Goal: Information Seeking & Learning: Compare options

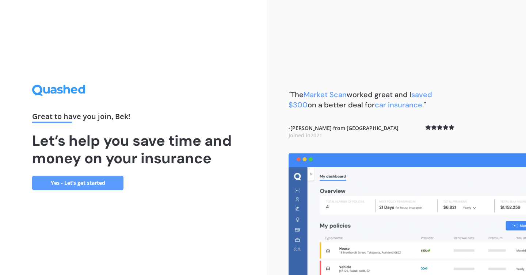
click at [88, 173] on div "Great to have you join , [PERSON_NAME] ! Let’s help you save time and money on …" at bounding box center [133, 137] width 202 height 105
click at [88, 180] on link "Yes - Let’s get started" at bounding box center [77, 183] width 91 height 15
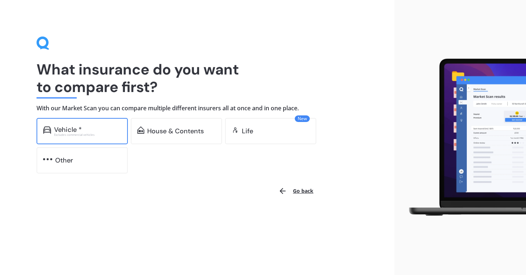
click at [100, 140] on div "Vehicle * Excludes commercial vehicles" at bounding box center [82, 131] width 91 height 26
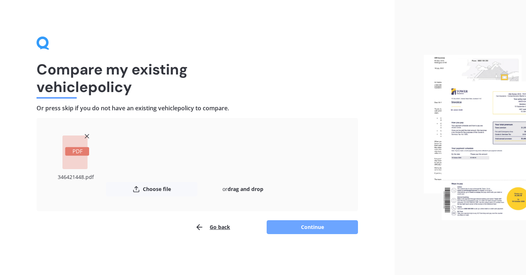
click at [307, 226] on button "Continue" at bounding box center [312, 227] width 91 height 14
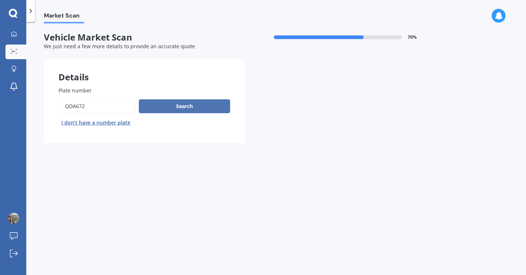
click at [162, 108] on button "Search" at bounding box center [184, 106] width 91 height 14
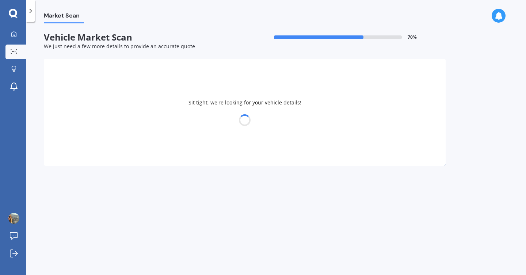
select select "MAZDA"
select select "AXELA"
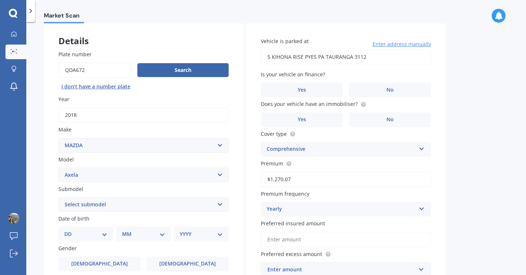
scroll to position [11, 0]
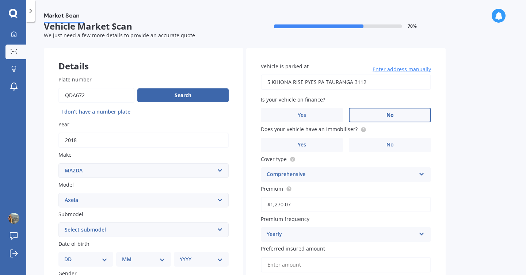
click at [387, 117] on span "No" at bounding box center [389, 115] width 7 height 6
click at [0, 0] on input "No" at bounding box center [0, 0] width 0 height 0
click at [369, 142] on label "No" at bounding box center [390, 145] width 82 height 15
click at [0, 0] on input "No" at bounding box center [0, 0] width 0 height 0
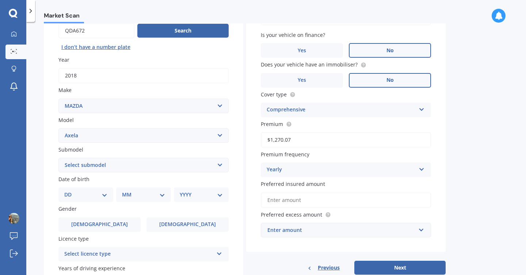
scroll to position [106, 0]
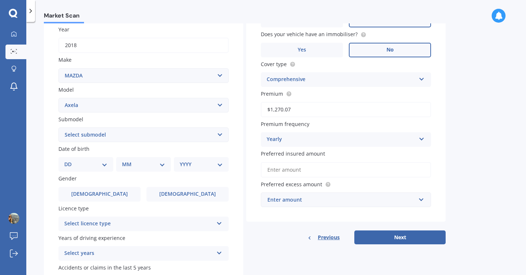
click at [306, 140] on div "Yearly" at bounding box center [341, 139] width 149 height 9
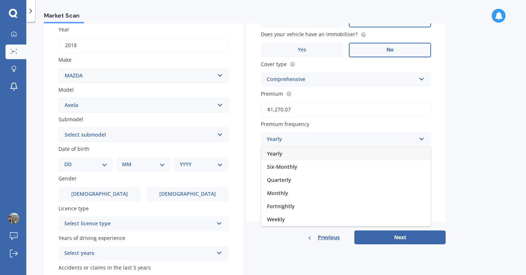
click at [306, 140] on div "Yearly" at bounding box center [341, 139] width 149 height 9
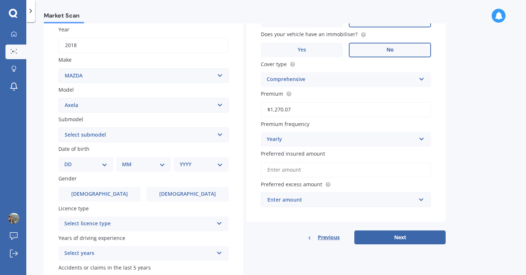
click at [306, 140] on div "Yearly" at bounding box center [341, 139] width 149 height 9
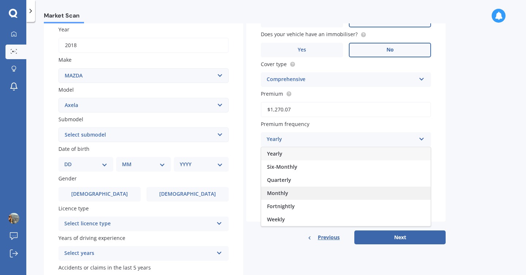
click at [298, 198] on div "Monthly" at bounding box center [345, 193] width 169 height 13
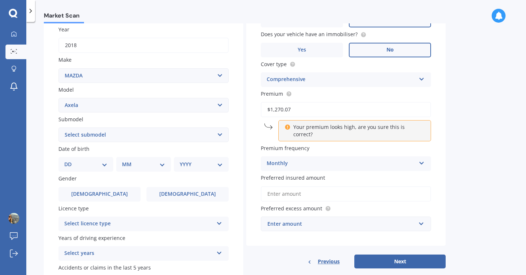
click at [312, 160] on div "Monthly" at bounding box center [341, 163] width 149 height 9
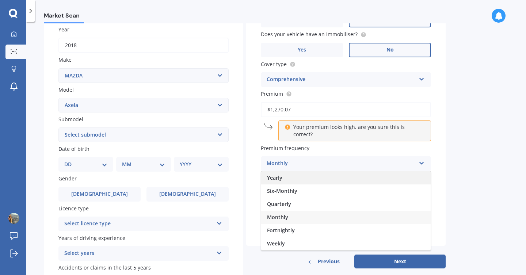
click at [300, 175] on div "Yearly" at bounding box center [345, 177] width 169 height 13
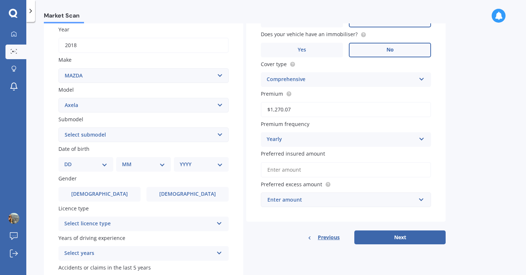
click at [354, 197] on div "Enter amount" at bounding box center [341, 200] width 148 height 8
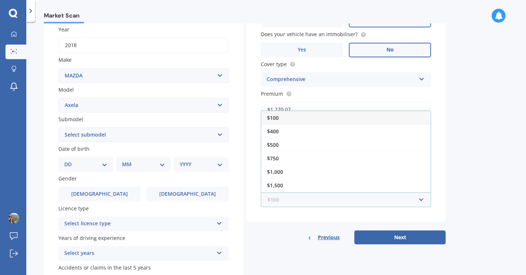
click at [357, 207] on input "text" at bounding box center [344, 200] width 164 height 14
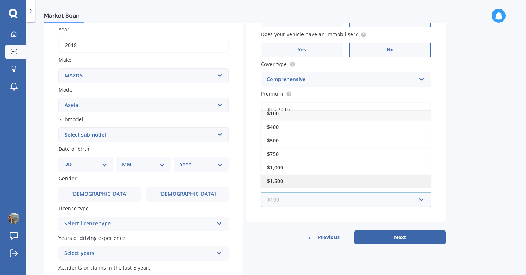
scroll to position [0, 0]
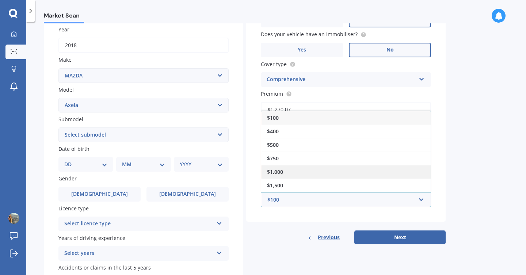
click at [342, 177] on div "$1,000" at bounding box center [345, 172] width 169 height 14
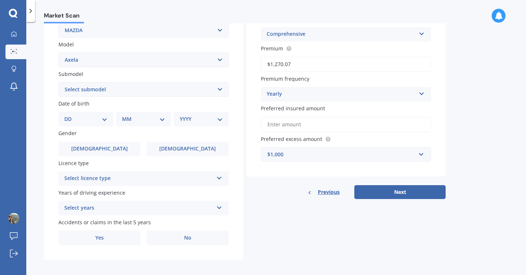
scroll to position [157, 0]
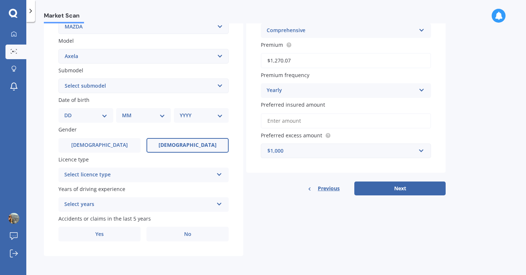
click at [168, 147] on label "[DEMOGRAPHIC_DATA]" at bounding box center [187, 145] width 82 height 15
click at [0, 0] on input "[DEMOGRAPHIC_DATA]" at bounding box center [0, 0] width 0 height 0
click at [157, 172] on div "Select licence type" at bounding box center [138, 175] width 149 height 9
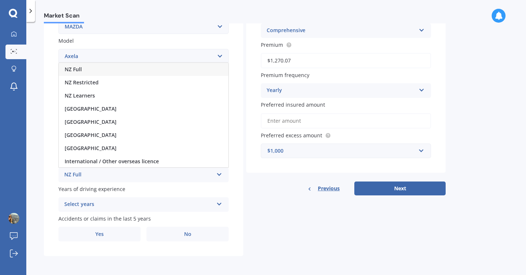
click at [120, 65] on div "NZ Full" at bounding box center [143, 69] width 169 height 13
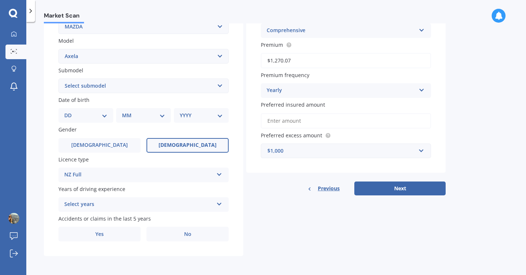
click at [126, 200] on div "Select years" at bounding box center [138, 204] width 149 height 9
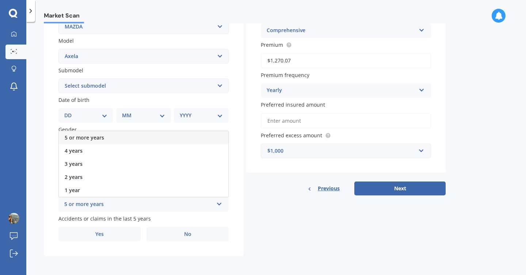
click at [118, 138] on div "5 or more years" at bounding box center [143, 137] width 169 height 13
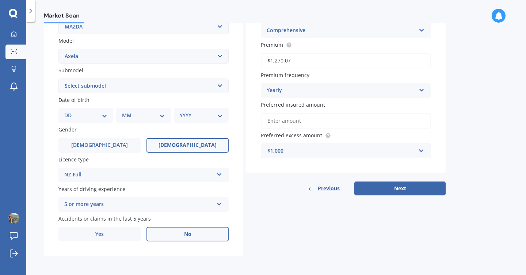
click at [170, 233] on label "No" at bounding box center [187, 234] width 82 height 15
click at [0, 0] on input "No" at bounding box center [0, 0] width 0 height 0
click at [83, 109] on div "DD 01 02 03 04 05 06 07 08 09 10 11 12 13 14 15 16 17 18 19 20 21 22 23 24 25 2…" at bounding box center [85, 115] width 55 height 15
click at [85, 118] on select "DD 01 02 03 04 05 06 07 08 09 10 11 12 13 14 15 16 17 18 19 20 21 22 23 24 25 2…" at bounding box center [85, 115] width 43 height 8
select select "18"
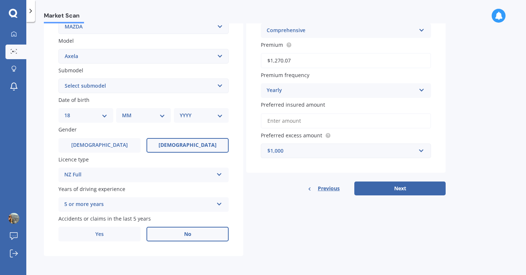
click at [70, 111] on select "DD 01 02 03 04 05 06 07 08 09 10 11 12 13 14 15 16 17 18 19 20 21 22 23 24 25 2…" at bounding box center [85, 115] width 43 height 8
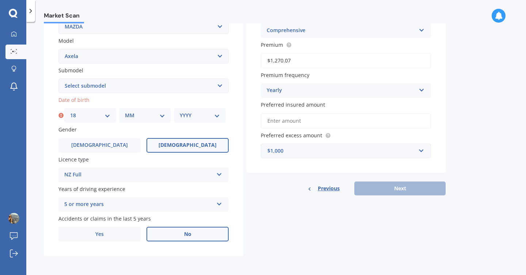
click at [150, 113] on select "MM 01 02 03 04 05 06 07 08 09 10 11 12" at bounding box center [145, 115] width 40 height 8
select select "12"
click at [125, 111] on select "MM 01 02 03 04 05 06 07 08 09 10 11 12" at bounding box center [145, 115] width 40 height 8
click at [202, 117] on select "YYYY 2025 2024 2023 2022 2021 2020 2019 2018 2017 2016 2015 2014 2013 2012 2011…" at bounding box center [200, 115] width 40 height 8
select select "1991"
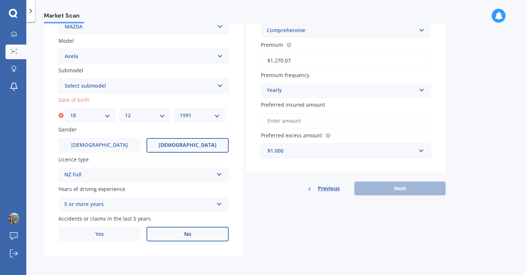
click at [180, 111] on select "YYYY 2025 2024 2023 2022 2021 2020 2019 2018 2017 2016 2015 2014 2013 2012 2011…" at bounding box center [200, 115] width 40 height 8
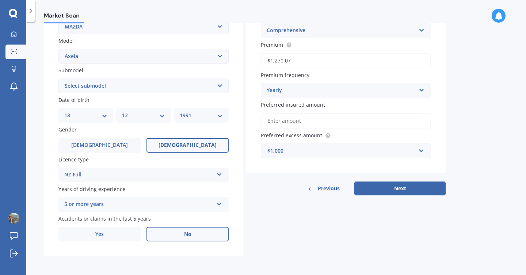
click at [164, 86] on select "Select submodel (All other) 2.3 Sporthatch 2.3 turbo Hatchback Hatchback turbo …" at bounding box center [143, 86] width 170 height 15
select select "HYBRID"
click at [58, 79] on select "Select submodel (All other) 2.3 Sporthatch 2.3 turbo Hatchback Hatchback turbo …" at bounding box center [143, 86] width 170 height 15
click at [251, 118] on div "Vehicle is parked at 5 KIHONA RISE PYES PA TAURANGA 3112 Enter address manually…" at bounding box center [345, 38] width 199 height 269
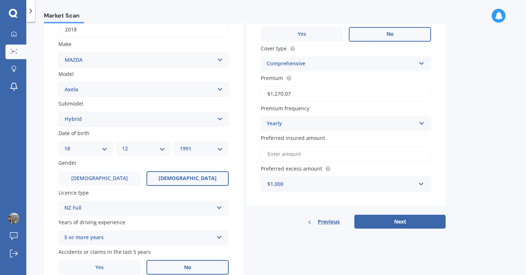
scroll to position [127, 0]
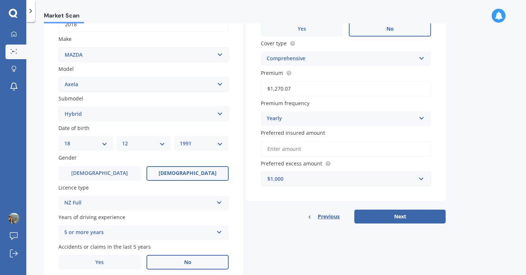
click at [289, 155] on input "Preferred insured amount" at bounding box center [346, 148] width 170 height 15
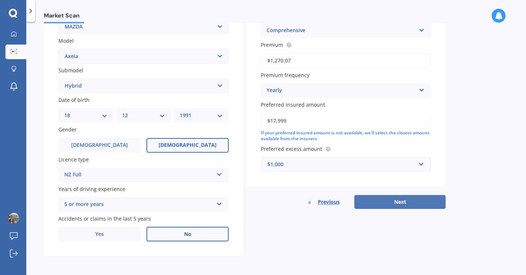
type input "$17,999"
click at [373, 203] on button "Next" at bounding box center [399, 202] width 91 height 14
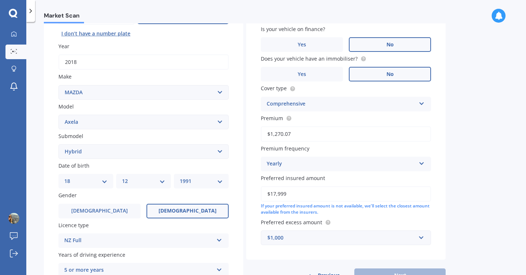
scroll to position [50, 0]
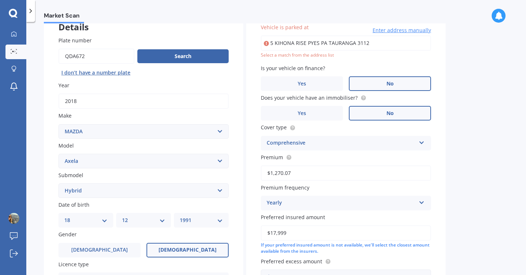
click at [461, 65] on div "Market Scan Vehicle Market Scan 70 % We just need a few more details to provide…" at bounding box center [276, 149] width 500 height 253
click at [385, 47] on input "5 KIHONA RISE PYES PA TAURANGA 3112" at bounding box center [346, 42] width 170 height 15
type input "[STREET_ADDRESS]"
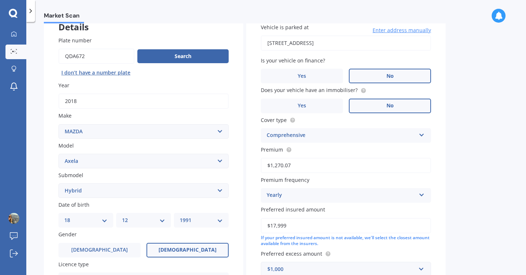
scroll to position [157, 0]
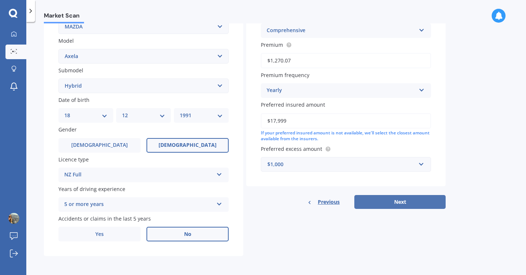
click at [371, 198] on button "Next" at bounding box center [399, 202] width 91 height 14
select select "18"
select select "12"
select select "1991"
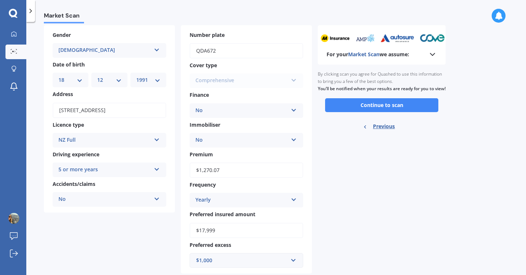
scroll to position [0, 0]
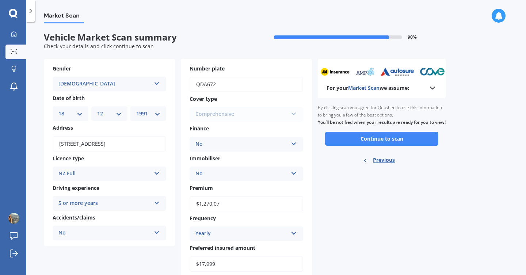
click at [433, 87] on icon at bounding box center [432, 88] width 9 height 9
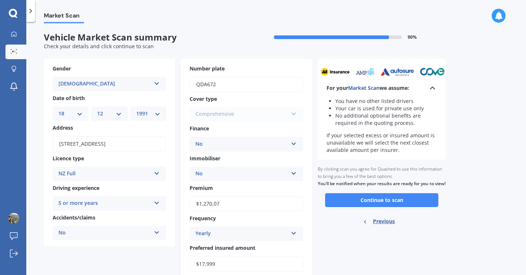
click at [433, 87] on polyline at bounding box center [432, 88] width 4 height 2
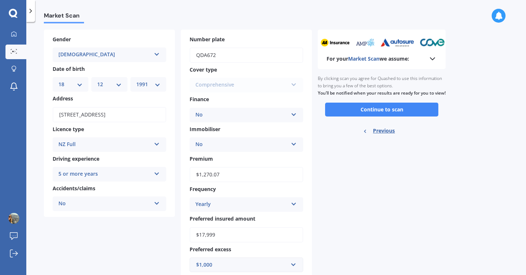
scroll to position [52, 0]
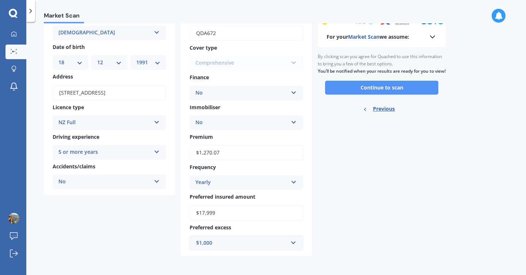
click at [371, 92] on button "Continue to scan" at bounding box center [381, 88] width 113 height 14
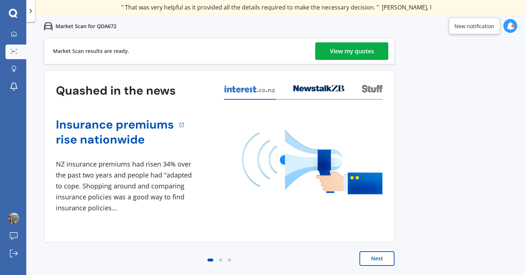
click at [351, 47] on div "View my quotes" at bounding box center [352, 51] width 44 height 18
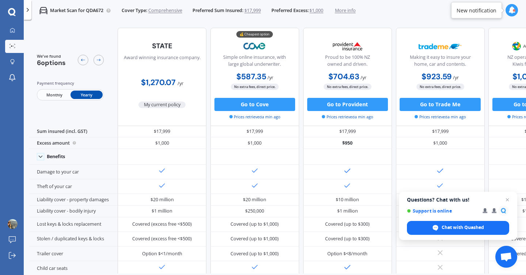
click at [49, 96] on span "Monthly" at bounding box center [54, 95] width 32 height 8
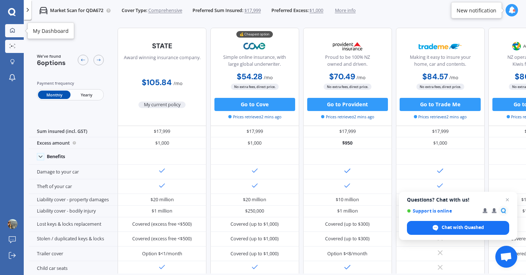
click at [10, 33] on div at bounding box center [13, 31] width 10 height 6
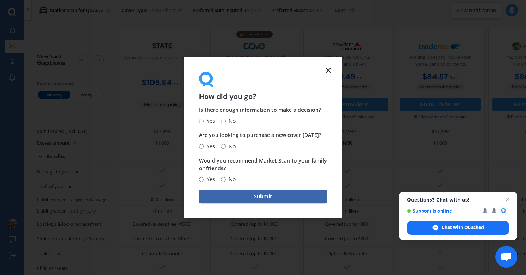
click at [223, 120] on input "No" at bounding box center [223, 121] width 5 height 5
radio input "true"
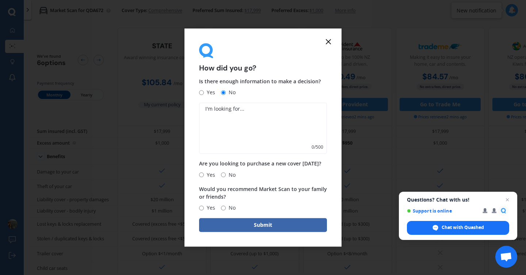
click at [328, 43] on icon at bounding box center [328, 41] width 9 height 9
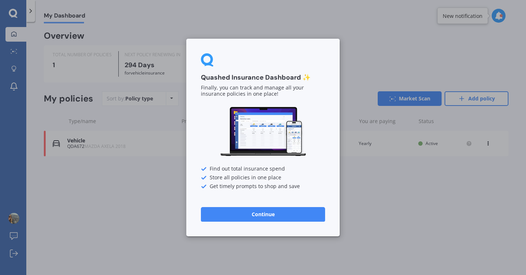
click at [256, 217] on button "Continue" at bounding box center [263, 214] width 124 height 15
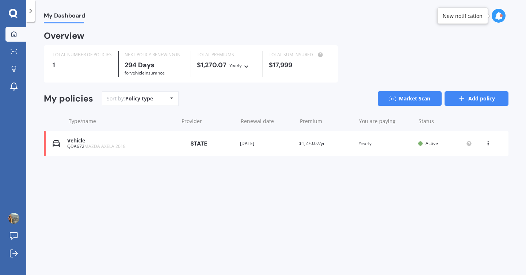
click at [450, 97] on link "Add policy" at bounding box center [477, 98] width 64 height 15
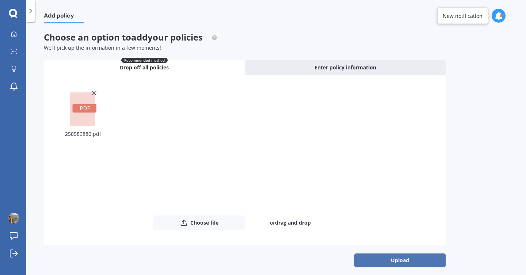
click at [391, 260] on button "Upload" at bounding box center [399, 260] width 91 height 14
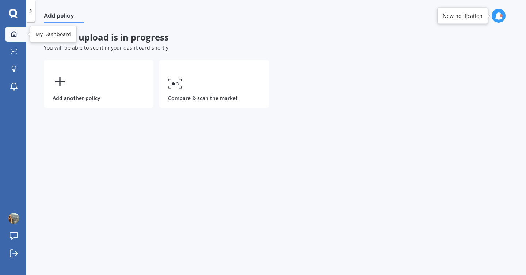
click at [10, 35] on div at bounding box center [13, 34] width 11 height 7
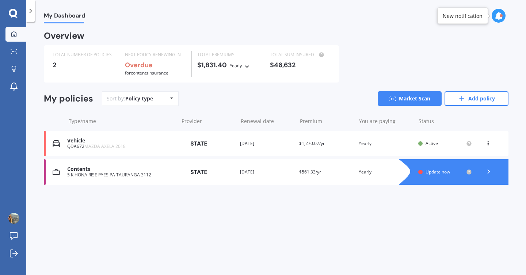
click at [488, 172] on icon at bounding box center [488, 171] width 7 height 7
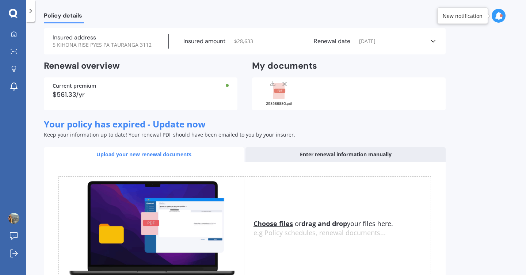
scroll to position [76, 0]
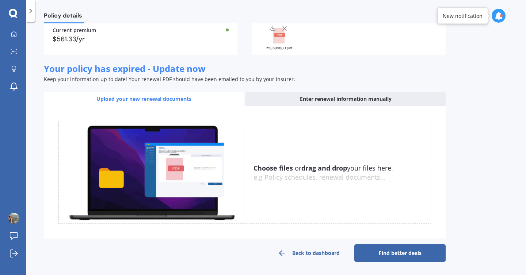
click at [410, 252] on link "Find better deals" at bounding box center [399, 253] width 91 height 18
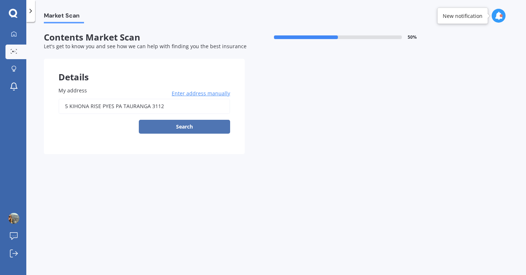
click at [201, 133] on button "Search" at bounding box center [184, 127] width 91 height 14
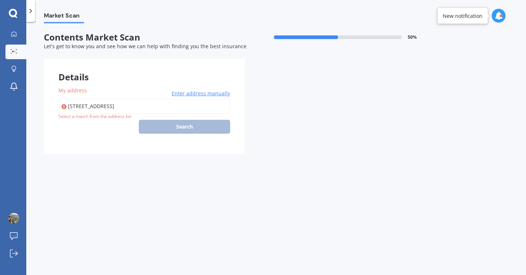
type input "[STREET_ADDRESS]"
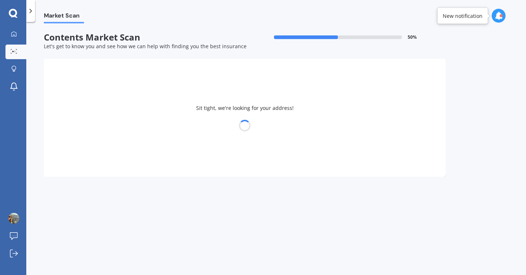
select select "18"
select select "12"
select select "1991"
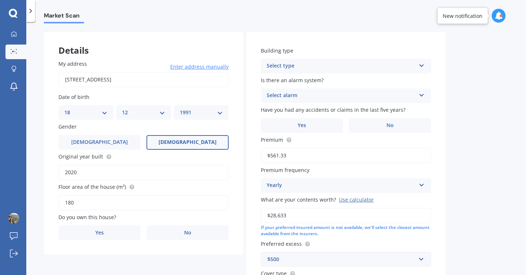
scroll to position [27, 0]
click at [177, 244] on div "My address 5 [GEOGRAPHIC_DATA] Enter address manually Search Date of birth DD 0…" at bounding box center [143, 150] width 199 height 210
click at [190, 67] on span "Enter address manually" at bounding box center [199, 65] width 58 height 7
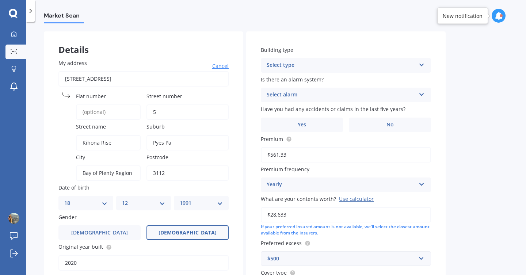
click at [176, 78] on input "[STREET_ADDRESS]" at bounding box center [143, 78] width 170 height 15
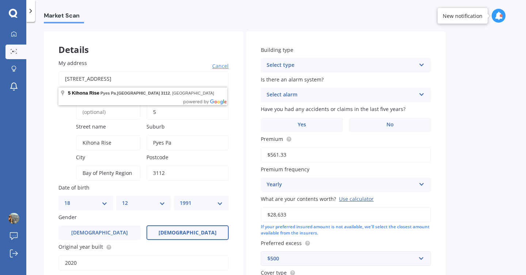
type input "3"
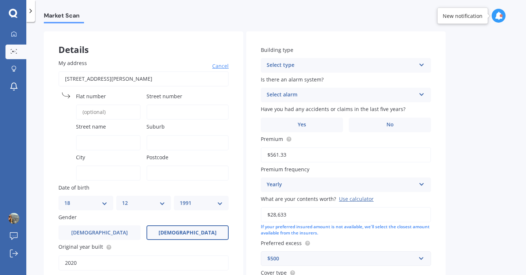
type input "[STREET_ADDRESS][PERSON_NAME]"
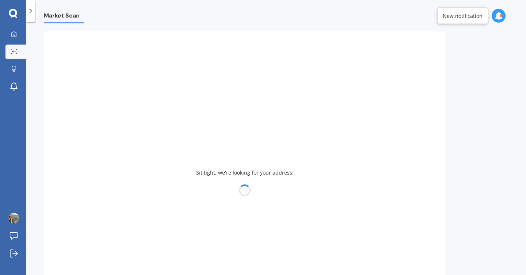
type input "1985"
type input "136"
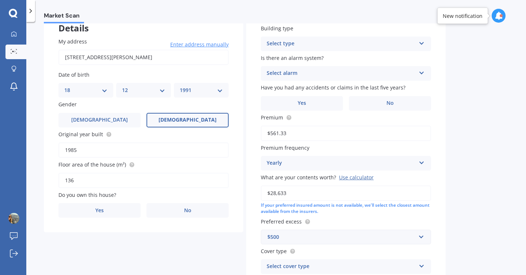
scroll to position [49, 0]
click at [115, 211] on label "Yes" at bounding box center [99, 210] width 82 height 15
click at [0, 0] on input "Yes" at bounding box center [0, 0] width 0 height 0
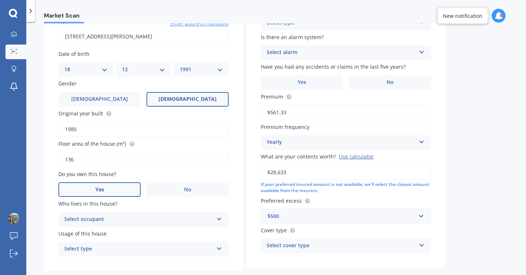
scroll to position [106, 0]
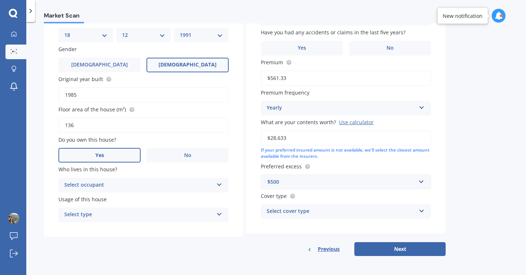
click at [141, 178] on div "Select occupant Owner" at bounding box center [143, 185] width 170 height 15
click at [136, 195] on div "Owner" at bounding box center [143, 199] width 169 height 13
click at [128, 213] on div "Select type" at bounding box center [138, 214] width 149 height 9
click at [123, 226] on div "Permanent" at bounding box center [143, 228] width 169 height 13
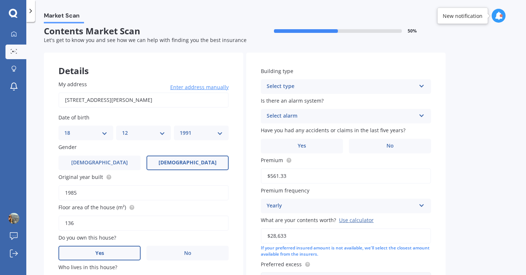
scroll to position [0, 0]
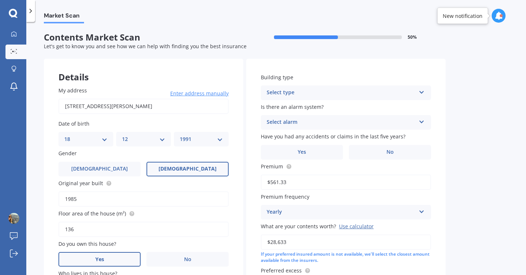
click at [297, 98] on div "Select type Freestanding Multi-unit (in a block of 6 or less) Multi-unit (in a …" at bounding box center [346, 92] width 170 height 15
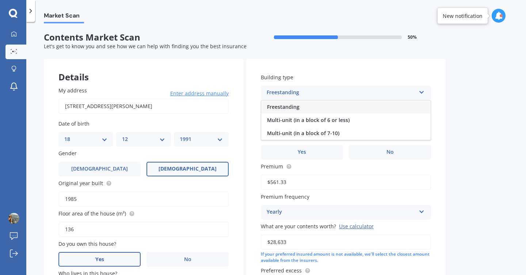
click at [297, 106] on span "Freestanding" at bounding box center [283, 106] width 33 height 7
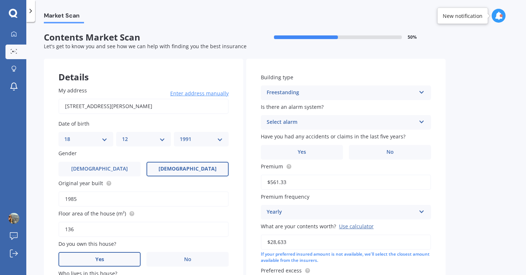
click at [302, 118] on div "Select alarm Yes, monitored Yes, not monitored No" at bounding box center [346, 122] width 170 height 15
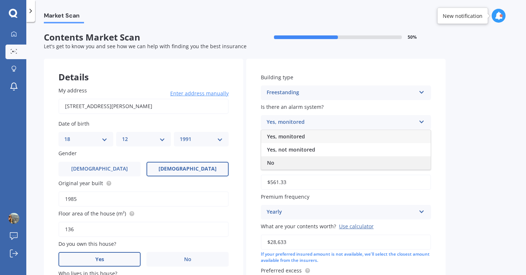
click at [298, 158] on div "No" at bounding box center [345, 162] width 169 height 13
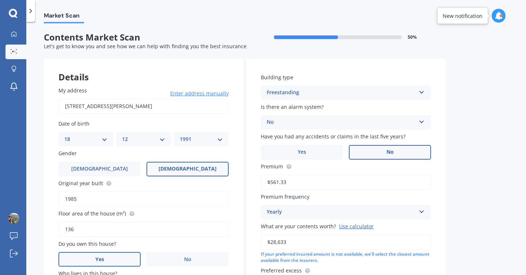
click at [367, 146] on label "No" at bounding box center [390, 152] width 82 height 15
click at [0, 0] on input "No" at bounding box center [0, 0] width 0 height 0
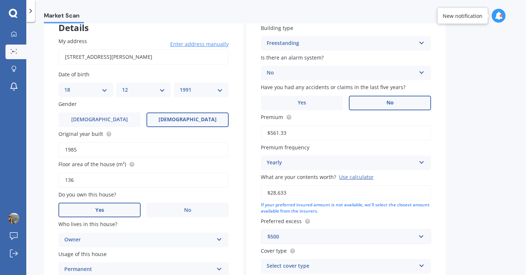
scroll to position [58, 0]
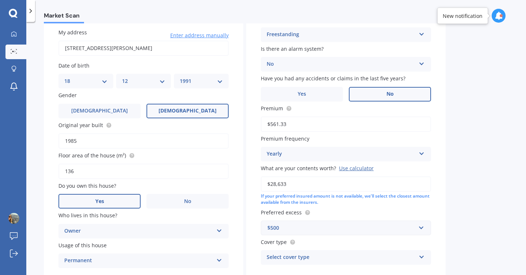
click at [344, 123] on input "$561.33" at bounding box center [346, 124] width 170 height 15
click at [256, 156] on div "Building type Freestanding Freestanding Multi-unit (in a block of 6 or less) Mu…" at bounding box center [345, 140] width 199 height 279
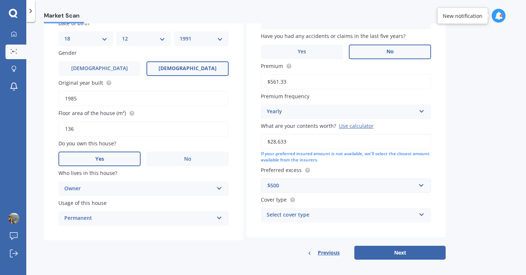
scroll to position [106, 0]
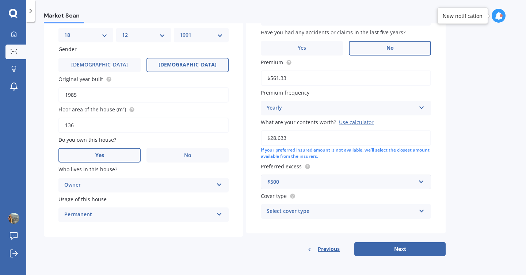
drag, startPoint x: 288, startPoint y: 139, endPoint x: 262, endPoint y: 139, distance: 26.3
click at [262, 139] on input "$28,633" at bounding box center [346, 137] width 170 height 15
type input "$35,000"
click at [315, 184] on div "$500" at bounding box center [341, 182] width 148 height 8
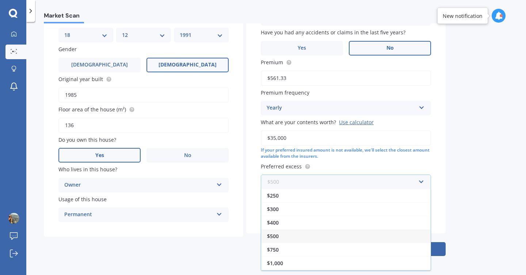
click at [315, 184] on input "text" at bounding box center [344, 182] width 164 height 14
click at [346, 166] on label "Preferred excess" at bounding box center [344, 167] width 167 height 8
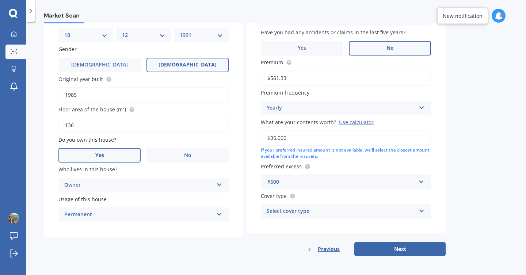
click at [337, 210] on div "Select cover type" at bounding box center [341, 211] width 149 height 9
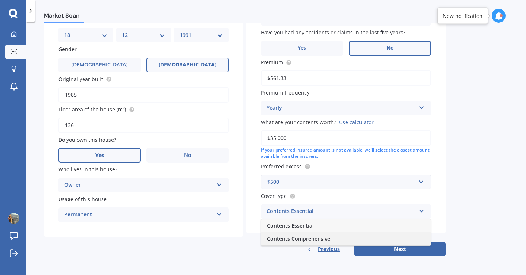
click at [329, 237] on div "Contents Comprehensive" at bounding box center [345, 238] width 169 height 13
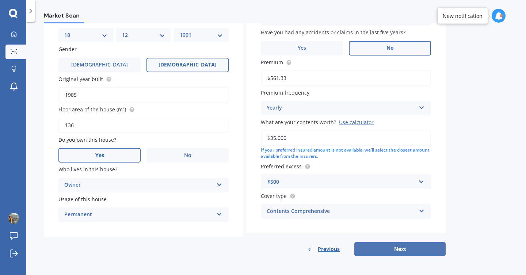
click at [392, 250] on button "Next" at bounding box center [399, 249] width 91 height 14
select select "18"
select select "12"
select select "1991"
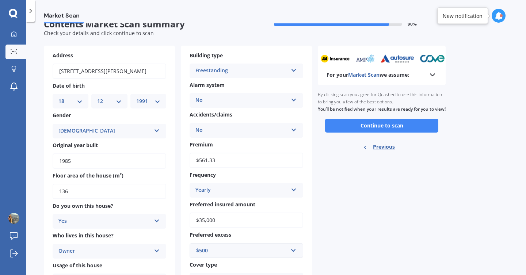
scroll to position [0, 0]
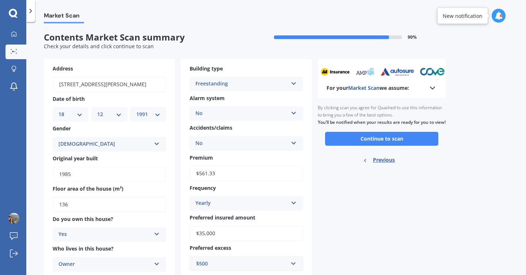
click at [429, 90] on icon at bounding box center [432, 88] width 9 height 9
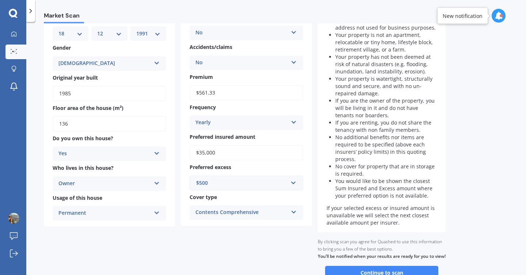
scroll to position [82, 0]
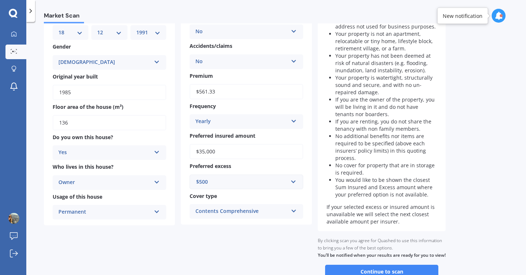
click at [133, 178] on div "Owner Owner" at bounding box center [110, 182] width 114 height 15
click at [133, 182] on div "Owner" at bounding box center [104, 182] width 92 height 9
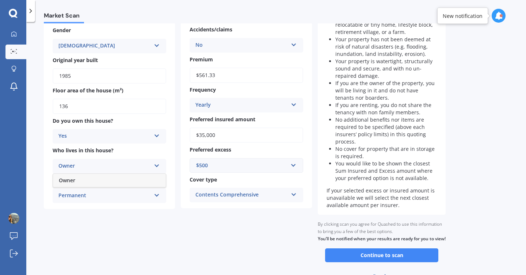
click at [131, 226] on div "Address [STREET_ADDRESS][PERSON_NAME] Date of birth DD 01 02 03 04 05 06 07 08 …" at bounding box center [178, 124] width 268 height 327
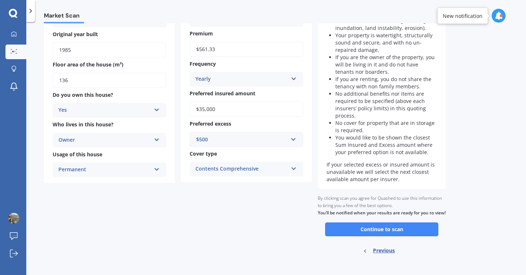
scroll to position [137, 0]
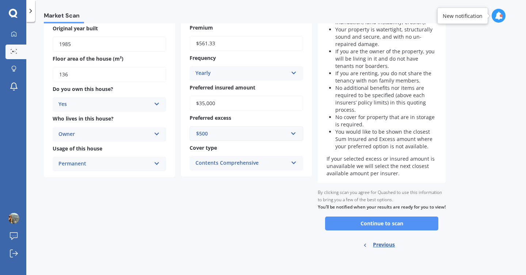
click at [405, 222] on button "Continue to scan" at bounding box center [381, 224] width 113 height 14
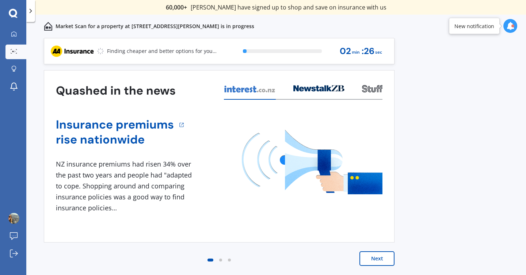
click at [377, 255] on button "Next" at bounding box center [376, 258] width 35 height 15
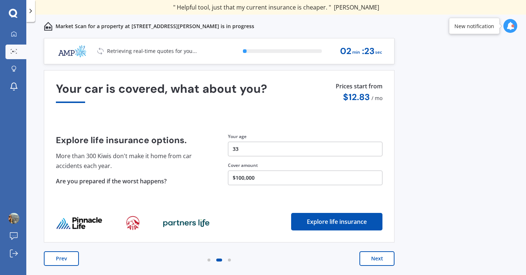
click at [377, 255] on button "Next" at bounding box center [376, 258] width 35 height 15
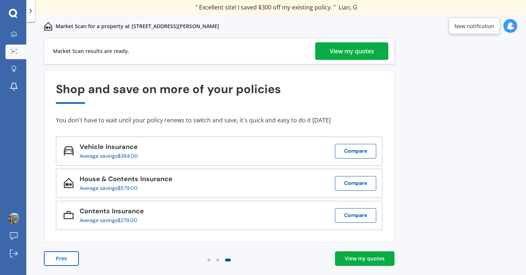
click at [356, 53] on div "View my quotes" at bounding box center [352, 51] width 44 height 18
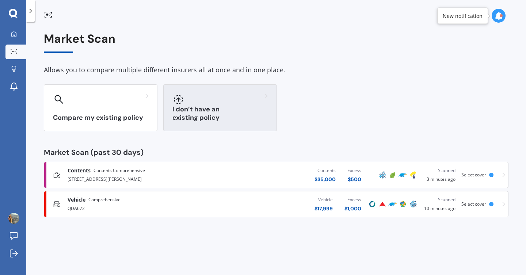
click at [222, 126] on div "I don’t have an existing policy" at bounding box center [220, 107] width 114 height 47
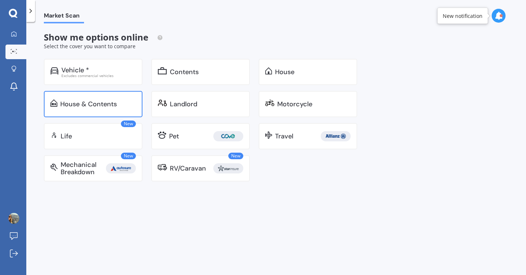
click at [102, 108] on div "House & Contents" at bounding box center [88, 103] width 57 height 7
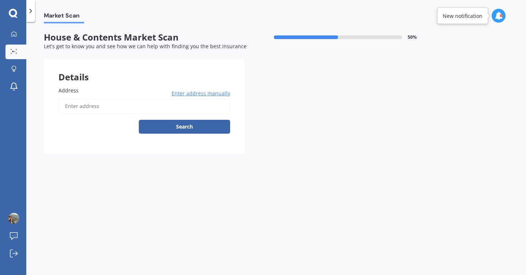
click at [102, 107] on input "Address" at bounding box center [144, 106] width 172 height 15
type input "[STREET_ADDRESS][PERSON_NAME]"
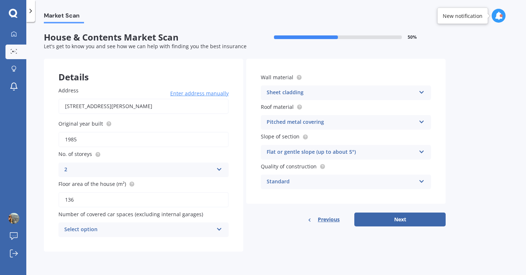
click at [136, 228] on div "Select option" at bounding box center [138, 229] width 149 height 9
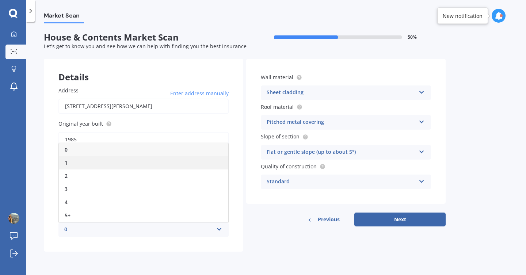
click at [125, 166] on div "1" at bounding box center [143, 162] width 169 height 13
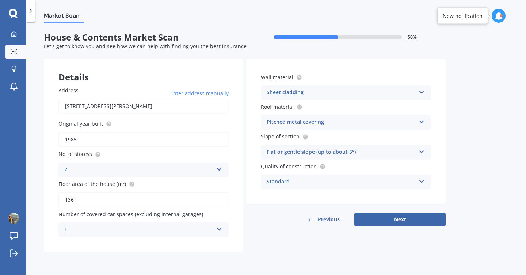
click at [243, 218] on div "Address [STREET_ADDRESS][PERSON_NAME] Enter address manually Search Original ye…" at bounding box center [143, 162] width 199 height 180
click at [316, 181] on div "Standard" at bounding box center [341, 182] width 149 height 9
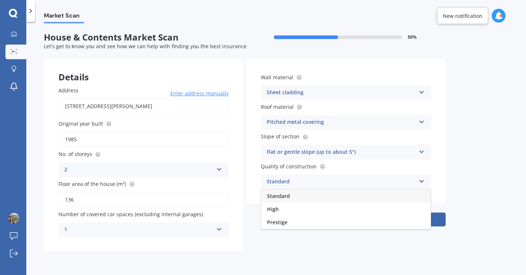
click at [316, 181] on div "Standard" at bounding box center [341, 182] width 149 height 9
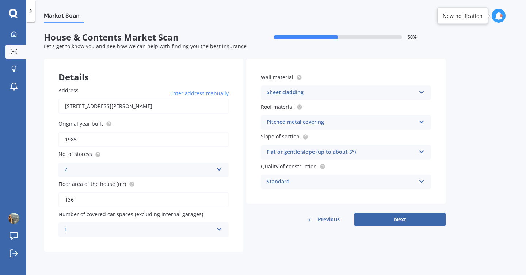
click at [313, 92] on div "Sheet cladding" at bounding box center [341, 92] width 149 height 9
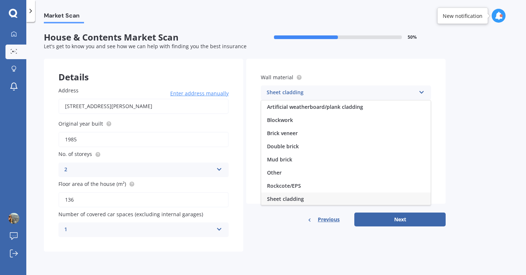
scroll to position [1, 0]
click at [313, 77] on label "Wall material" at bounding box center [344, 77] width 167 height 8
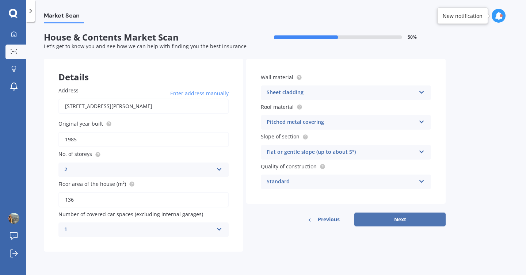
click at [393, 221] on button "Next" at bounding box center [399, 220] width 91 height 14
select select "18"
select select "12"
select select "1991"
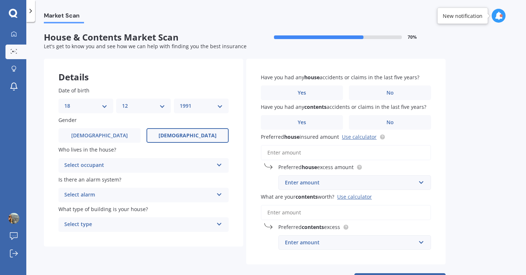
click at [155, 169] on div "Select occupant" at bounding box center [138, 165] width 149 height 9
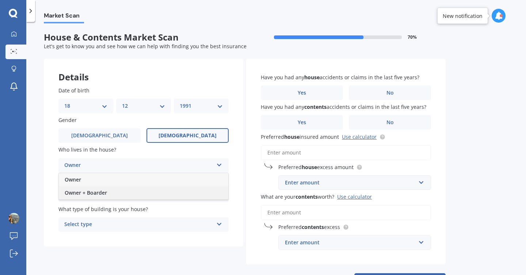
click at [145, 190] on div "Owner + Boarder" at bounding box center [143, 192] width 169 height 13
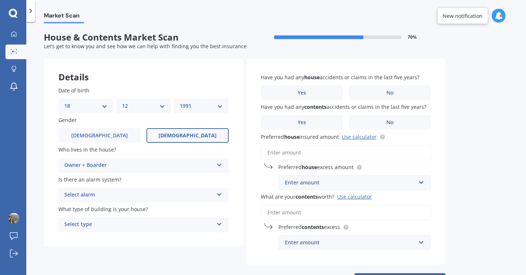
scroll to position [27, 0]
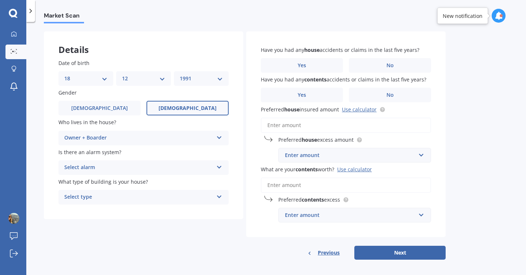
click at [122, 172] on div "Select alarm" at bounding box center [138, 167] width 149 height 9
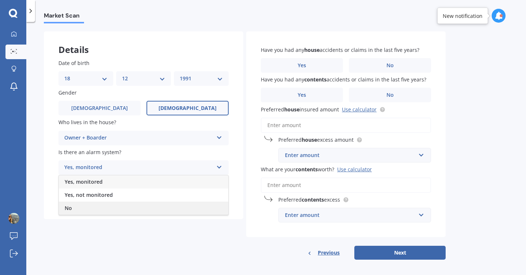
click at [111, 205] on div "No" at bounding box center [143, 208] width 169 height 13
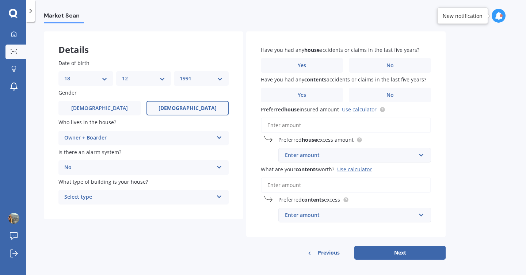
click at [115, 198] on div "Select type" at bounding box center [138, 197] width 149 height 9
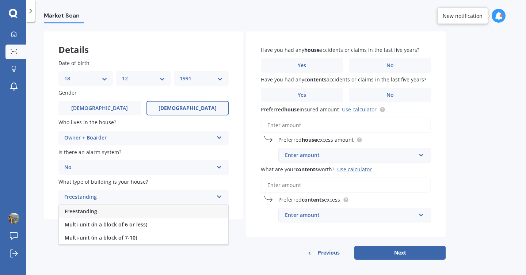
click at [113, 209] on div "Freestanding" at bounding box center [143, 211] width 169 height 13
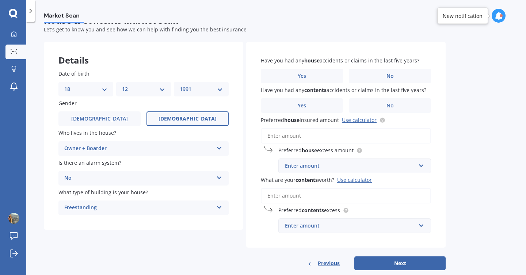
scroll to position [16, 0]
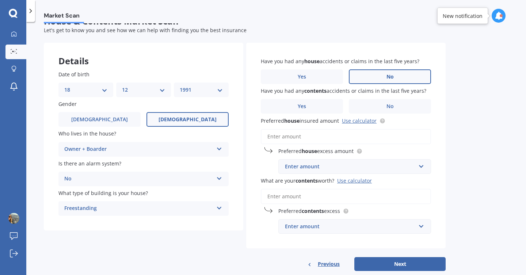
click at [392, 72] on label "No" at bounding box center [390, 76] width 82 height 15
click at [0, 0] on input "No" at bounding box center [0, 0] width 0 height 0
click at [387, 103] on span "No" at bounding box center [389, 106] width 7 height 6
click at [0, 0] on input "No" at bounding box center [0, 0] width 0 height 0
click at [366, 122] on link "Use calculator" at bounding box center [359, 120] width 35 height 7
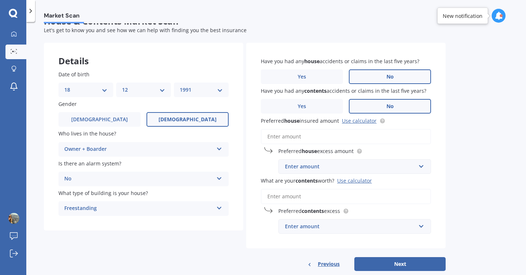
click at [310, 142] on input "Preferred house insured amount Use calculator" at bounding box center [346, 136] width 170 height 15
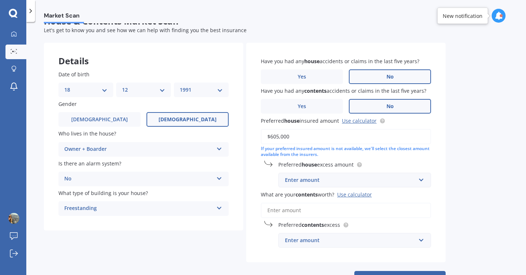
type input "$605,000"
click at [356, 184] on div "Enter amount" at bounding box center [350, 180] width 131 height 8
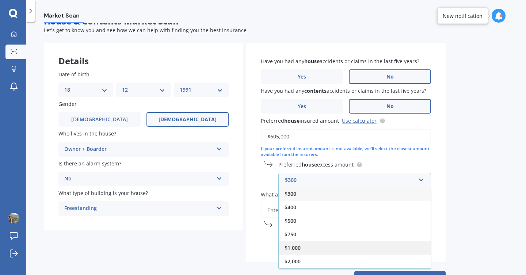
click at [331, 243] on div "$1,000" at bounding box center [355, 248] width 152 height 14
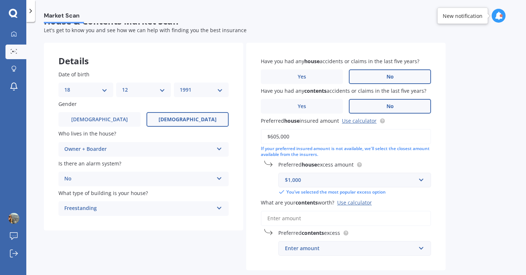
scroll to position [54, 0]
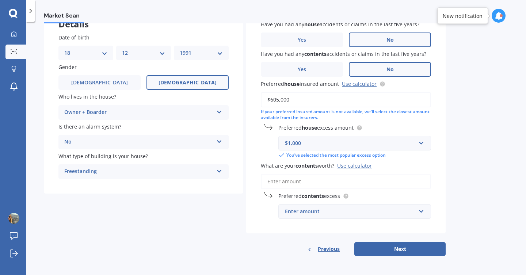
click at [337, 180] on input "What are your contents worth? Use calculator" at bounding box center [346, 181] width 170 height 15
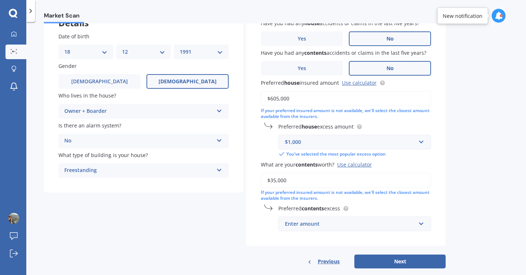
type input "$35,000"
click at [370, 166] on div "Use calculator" at bounding box center [354, 164] width 35 height 7
click at [370, 173] on input "$35,000" at bounding box center [346, 180] width 170 height 15
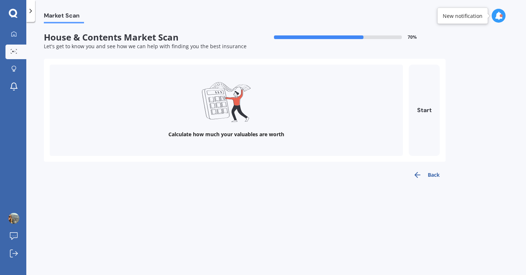
click at [404, 119] on div "Calculate how much your valuables are worth Start" at bounding box center [245, 110] width 390 height 91
click at [419, 119] on button "Start" at bounding box center [424, 110] width 31 height 91
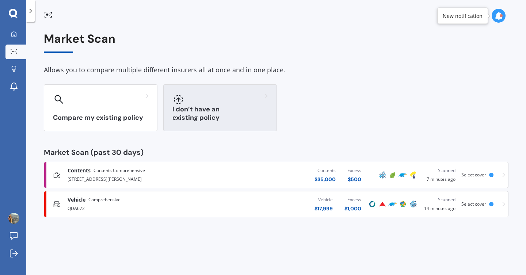
click at [207, 108] on div "I don’t have an existing policy" at bounding box center [220, 107] width 114 height 47
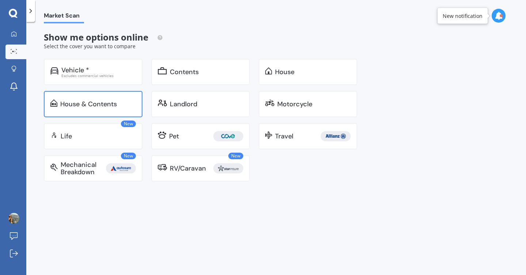
click at [110, 106] on div "House & Contents" at bounding box center [88, 103] width 57 height 7
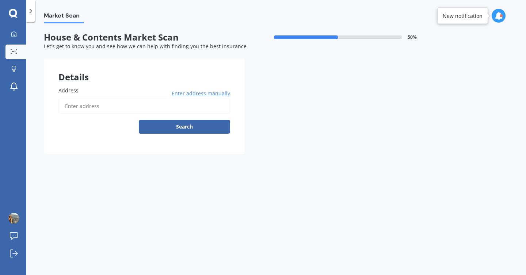
click at [119, 106] on input "Address" at bounding box center [144, 106] width 172 height 15
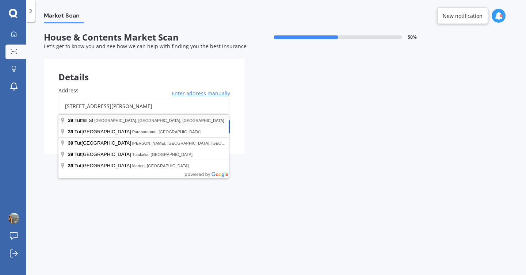
type input "[STREET_ADDRESS][PERSON_NAME]"
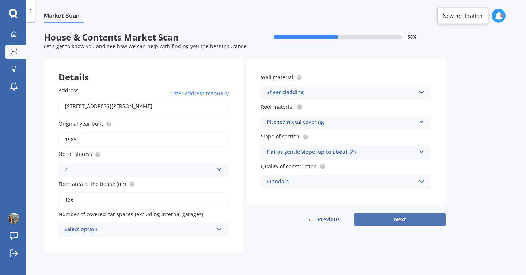
click at [409, 221] on button "Next" at bounding box center [399, 220] width 91 height 14
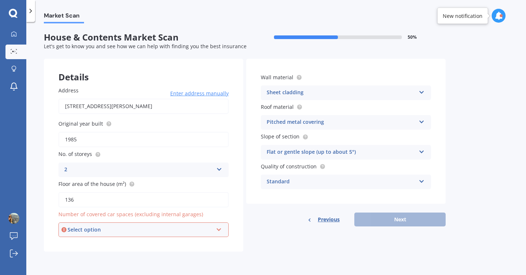
click at [182, 230] on div "Select option" at bounding box center [140, 230] width 145 height 8
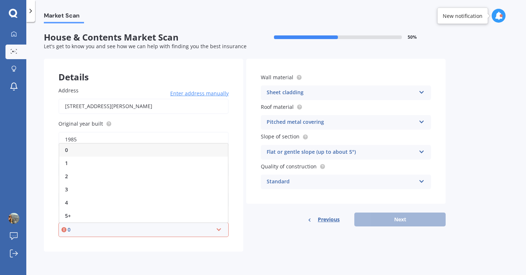
click at [182, 230] on div "0" at bounding box center [140, 230] width 145 height 8
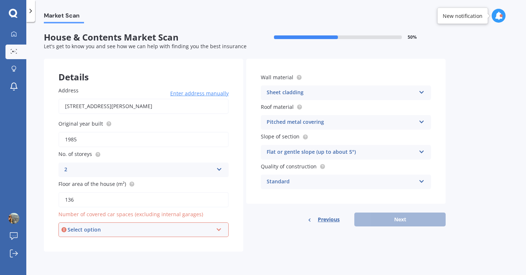
click at [182, 230] on div "Select option" at bounding box center [140, 230] width 145 height 8
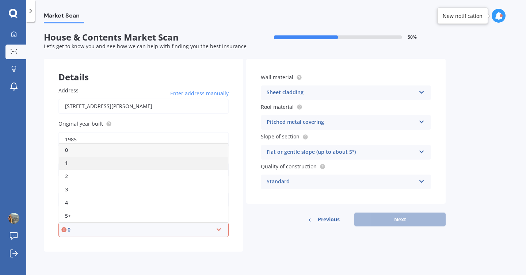
click at [134, 163] on div "1" at bounding box center [143, 163] width 169 height 13
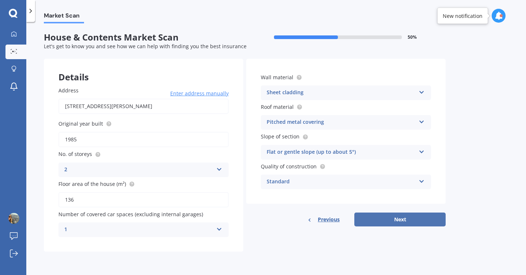
click at [373, 218] on button "Next" at bounding box center [399, 220] width 91 height 14
select select "18"
select select "12"
select select "1991"
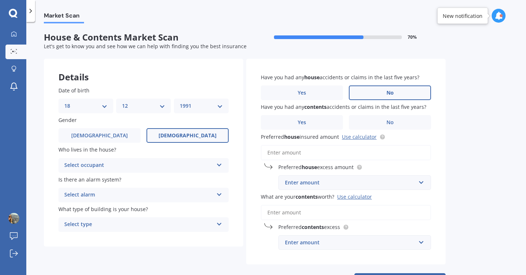
click at [377, 90] on label "No" at bounding box center [390, 92] width 82 height 15
click at [0, 0] on input "No" at bounding box center [0, 0] width 0 height 0
click at [378, 120] on label "No" at bounding box center [390, 122] width 82 height 15
click at [0, 0] on input "No" at bounding box center [0, 0] width 0 height 0
click at [341, 155] on input "Preferred house insured amount Use calculator" at bounding box center [346, 152] width 170 height 15
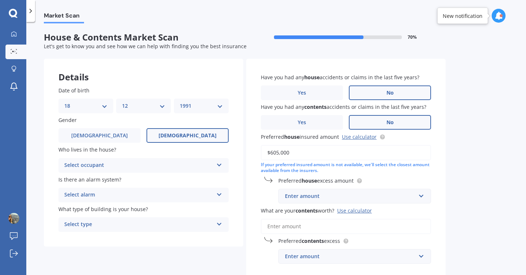
type input "$605,000"
click at [367, 196] on div "Enter amount" at bounding box center [350, 196] width 131 height 8
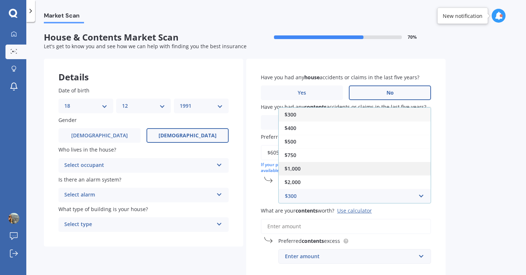
click at [342, 171] on div "$1,000" at bounding box center [355, 169] width 152 height 14
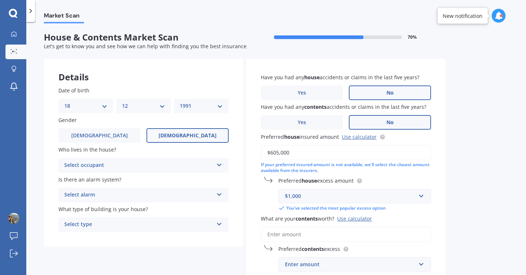
click at [474, 206] on div "Market Scan House & Contents Market Scan 70 % Let's get to know you and see how…" at bounding box center [276, 149] width 500 height 253
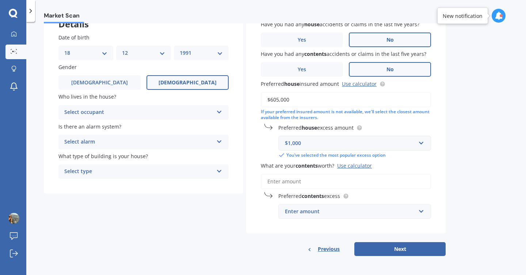
click at [389, 182] on input "What are your contents worth? Use calculator" at bounding box center [346, 181] width 170 height 15
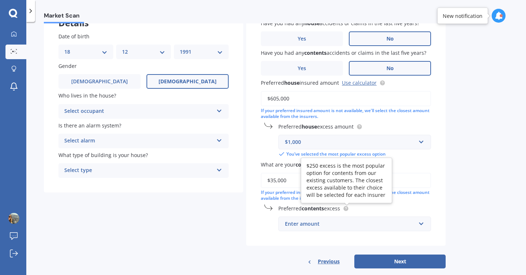
type input "$35,000"
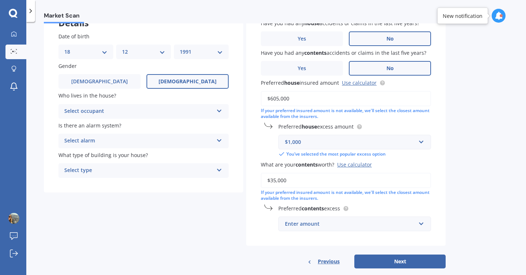
click at [346, 227] on div "Enter amount" at bounding box center [350, 224] width 131 height 8
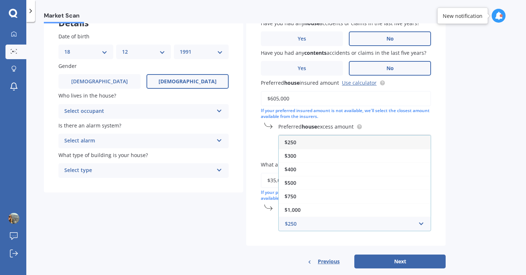
click at [315, 146] on div "$250" at bounding box center [355, 143] width 152 height 14
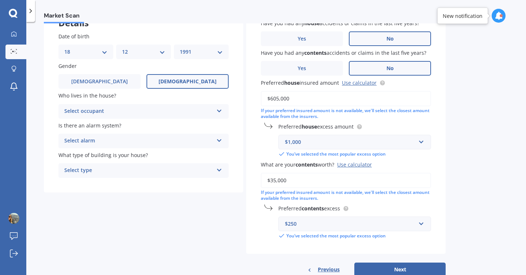
click at [142, 113] on div "Select occupant" at bounding box center [138, 111] width 149 height 9
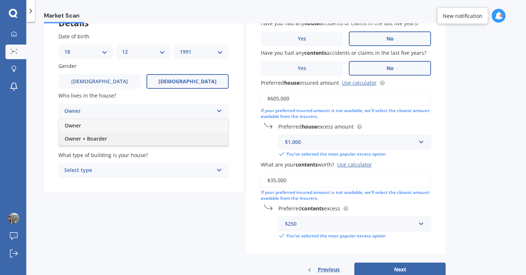
click at [136, 138] on div "Owner + Boarder" at bounding box center [143, 138] width 169 height 13
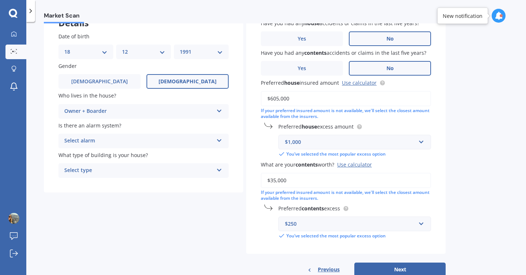
click at [133, 139] on div "Select alarm" at bounding box center [138, 141] width 149 height 9
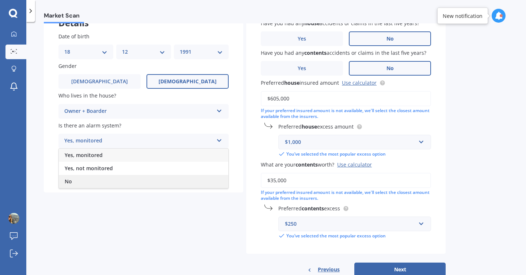
click at [122, 178] on div "No" at bounding box center [143, 181] width 169 height 13
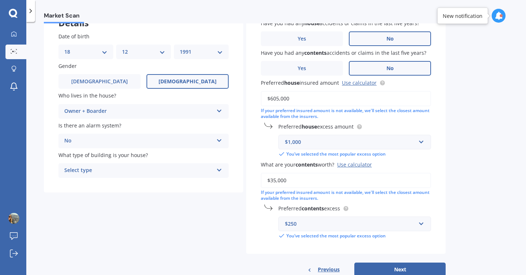
click at [118, 171] on div "Select type" at bounding box center [138, 170] width 149 height 9
click at [115, 184] on div "Freestanding" at bounding box center [143, 184] width 169 height 13
click at [188, 227] on div "Details Date of birth DD 01 02 03 04 05 06 07 08 09 10 11 12 13 14 15 16 17 18 …" at bounding box center [245, 141] width 402 height 272
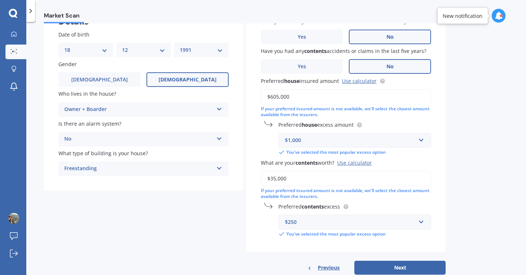
scroll to position [76, 0]
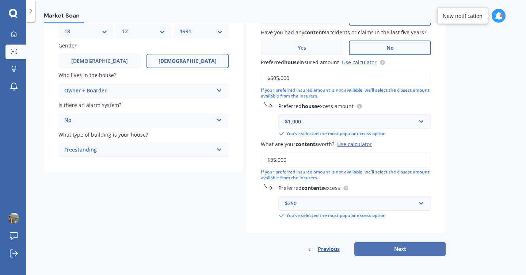
click at [407, 248] on button "Next" at bounding box center [399, 249] width 91 height 14
select select "18"
select select "12"
select select "1991"
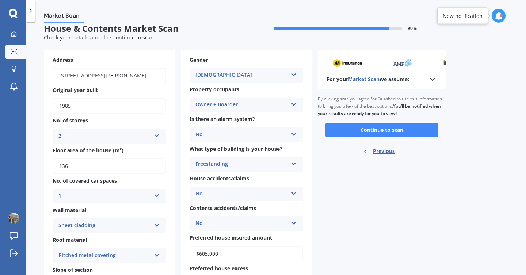
scroll to position [8, 0]
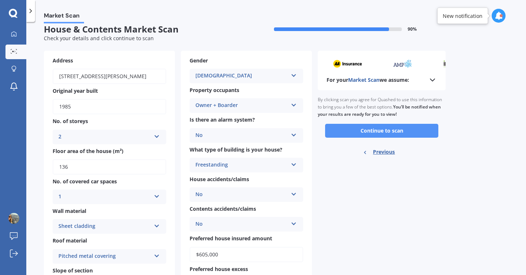
click at [344, 131] on button "Continue to scan" at bounding box center [381, 131] width 113 height 14
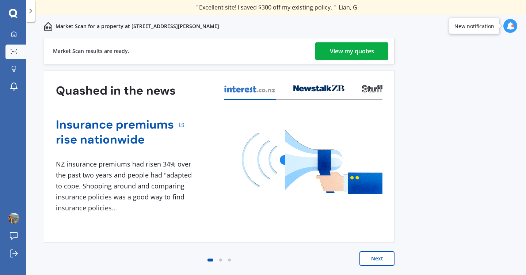
click at [341, 51] on div "View my quotes" at bounding box center [352, 51] width 44 height 18
